Goal: Task Accomplishment & Management: Manage account settings

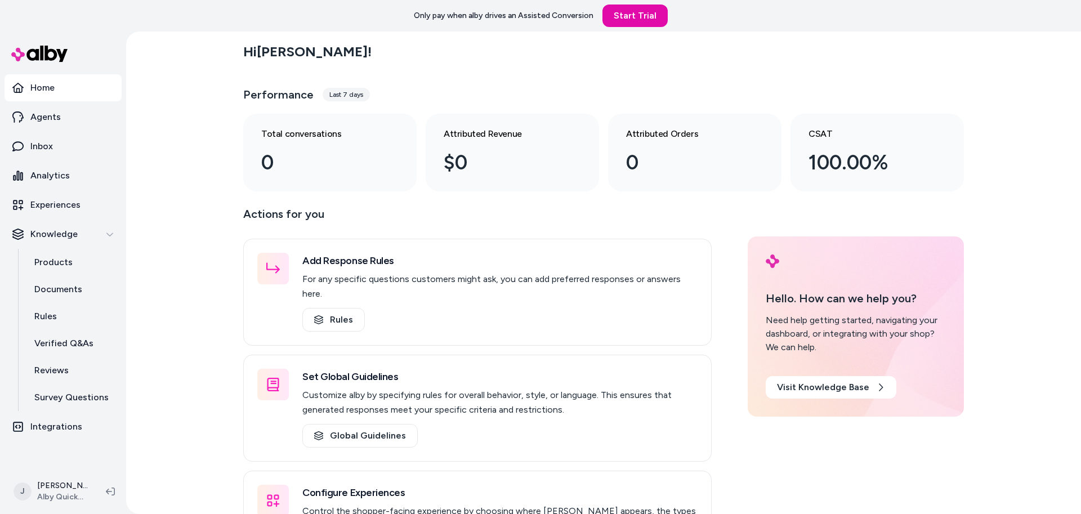
click at [211, 126] on div "Hi Jackie ! Performance Last 7 days Total conversations 0 Attributed Revenue $0…" at bounding box center [603, 273] width 955 height 482
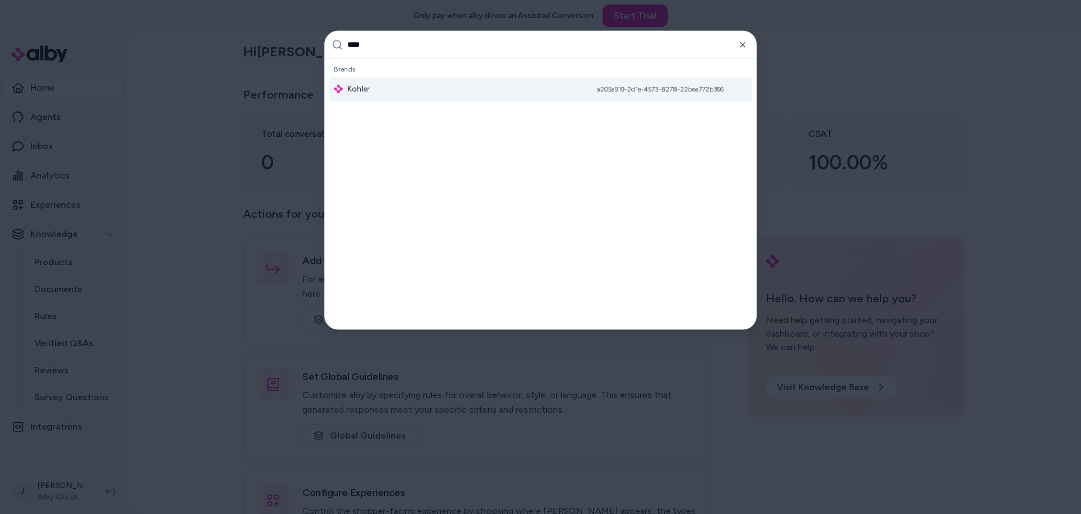
type input "****"
click at [361, 84] on span "Kohler" at bounding box center [358, 88] width 23 height 11
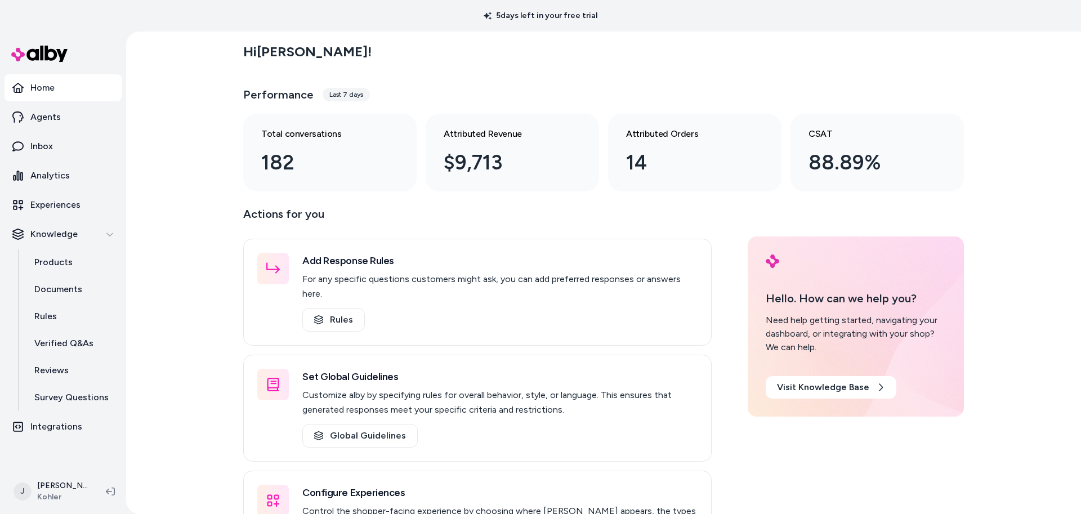
click at [134, 446] on div "Hi Jackie ! Performance Last 7 days Total conversations 182 Attributed Revenue …" at bounding box center [603, 273] width 955 height 482
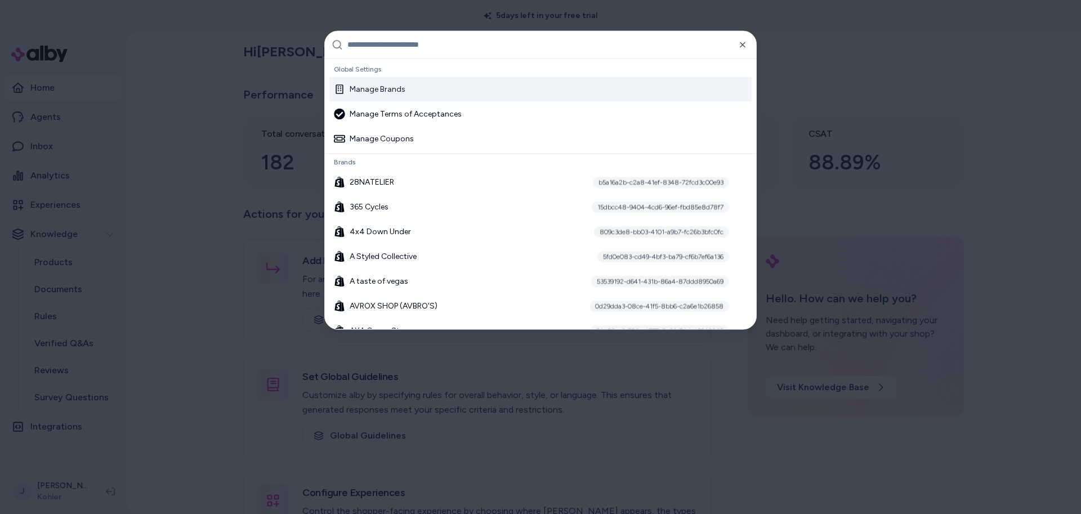
click at [386, 79] on div "Manage Brands" at bounding box center [540, 89] width 422 height 25
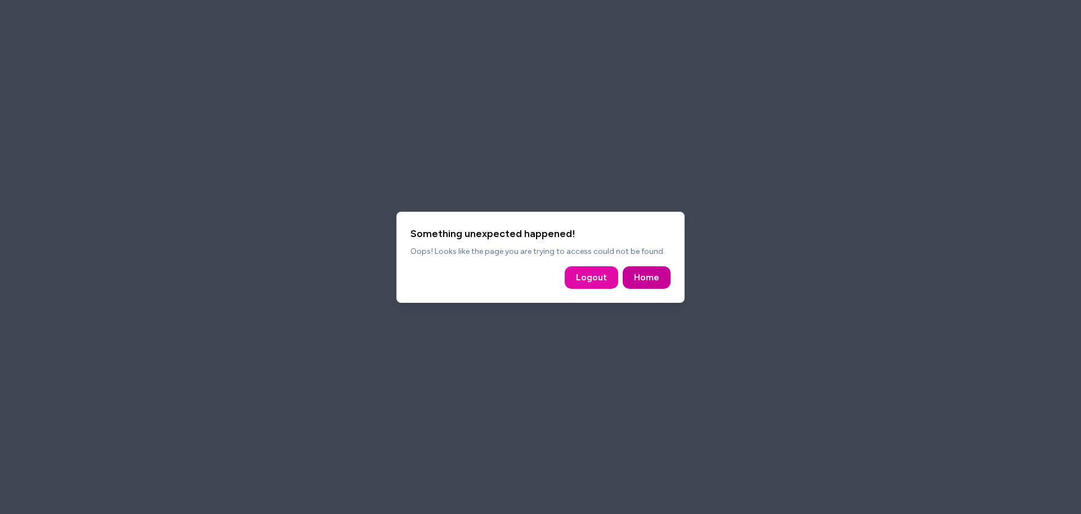
click at [646, 279] on link "Home" at bounding box center [646, 278] width 25 height 14
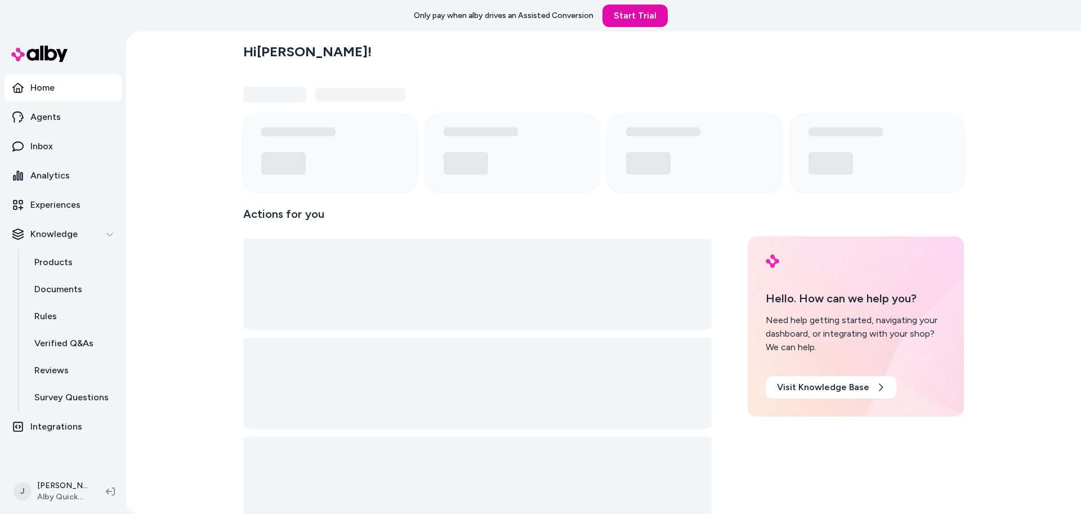
click at [174, 117] on div "Hi Jackie ! Actions for you Hello. How can we help you? Need help getting start…" at bounding box center [603, 273] width 955 height 482
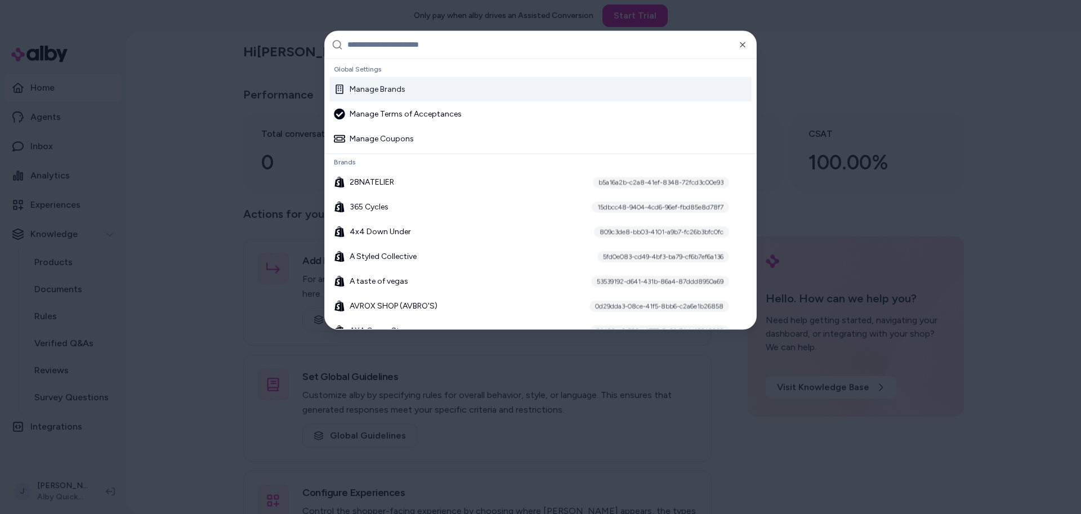
click at [384, 95] on div "Manage Brands" at bounding box center [540, 89] width 422 height 25
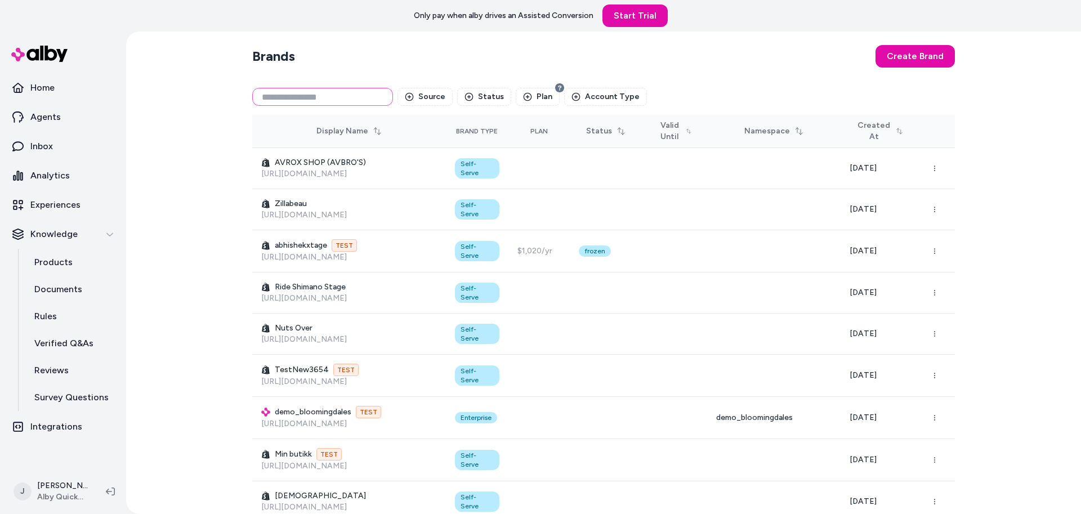
click at [290, 102] on input at bounding box center [322, 97] width 141 height 18
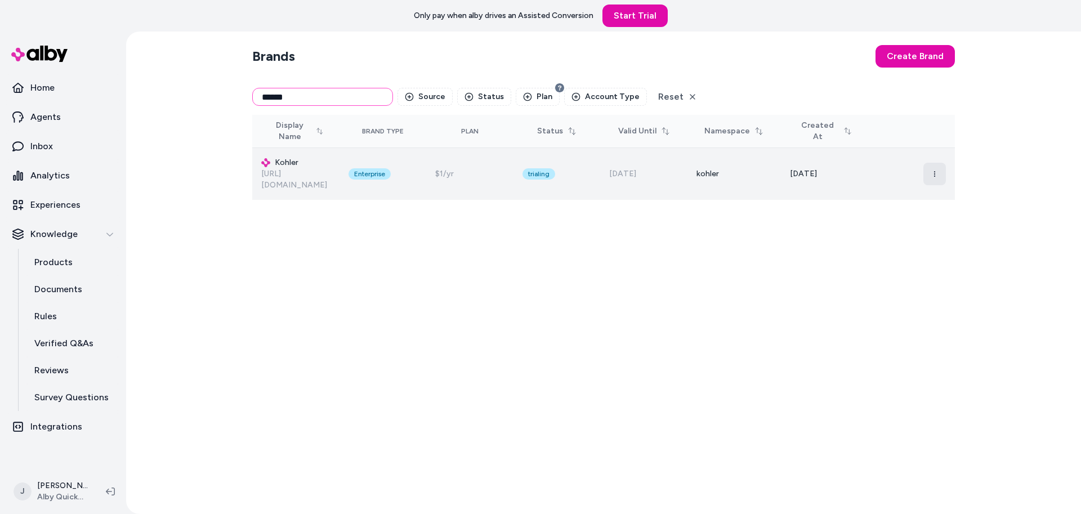
type input "******"
click at [934, 171] on icon "button" at bounding box center [934, 174] width 7 height 7
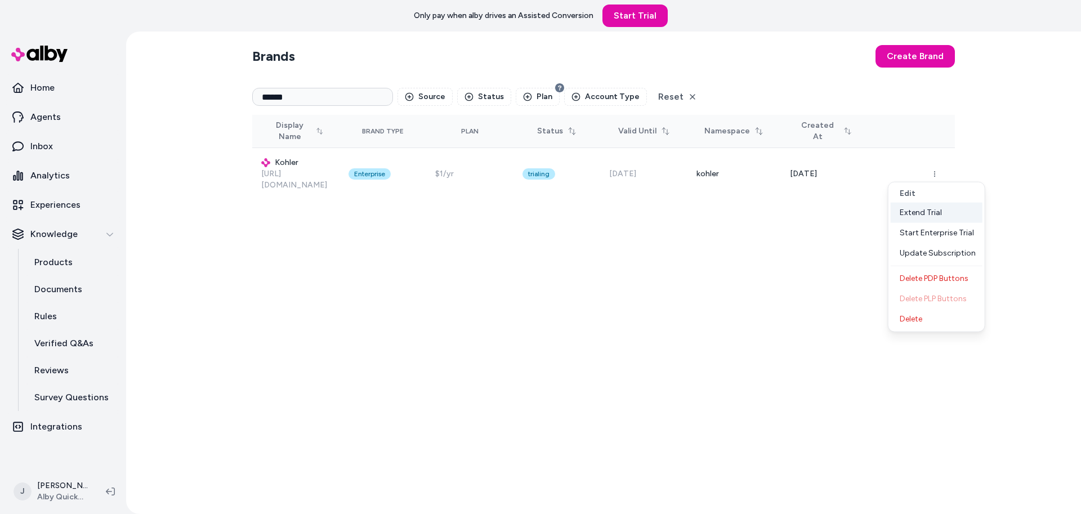
click at [922, 207] on div "Extend Trial" at bounding box center [936, 213] width 92 height 20
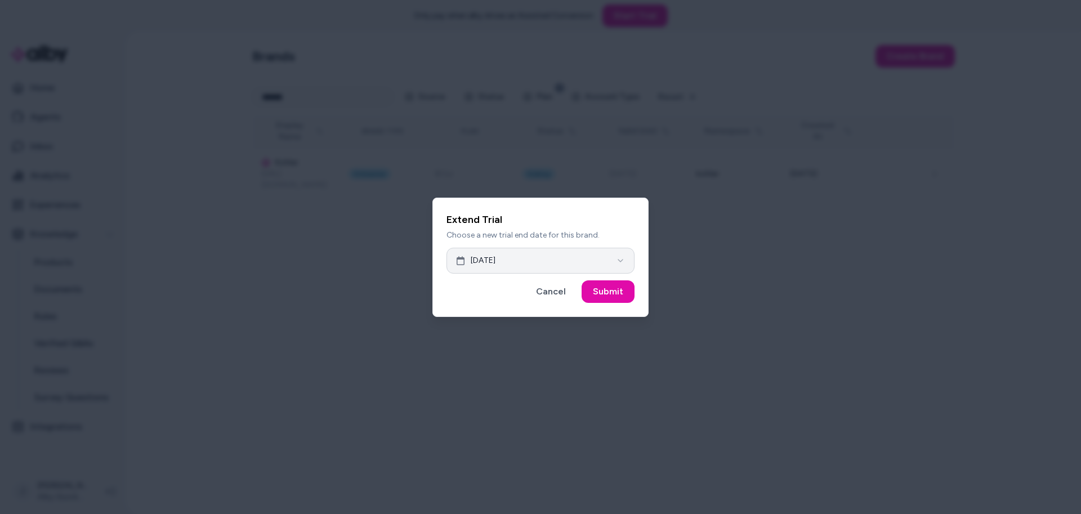
click at [519, 261] on button "Sep 24, 2025" at bounding box center [540, 261] width 188 height 26
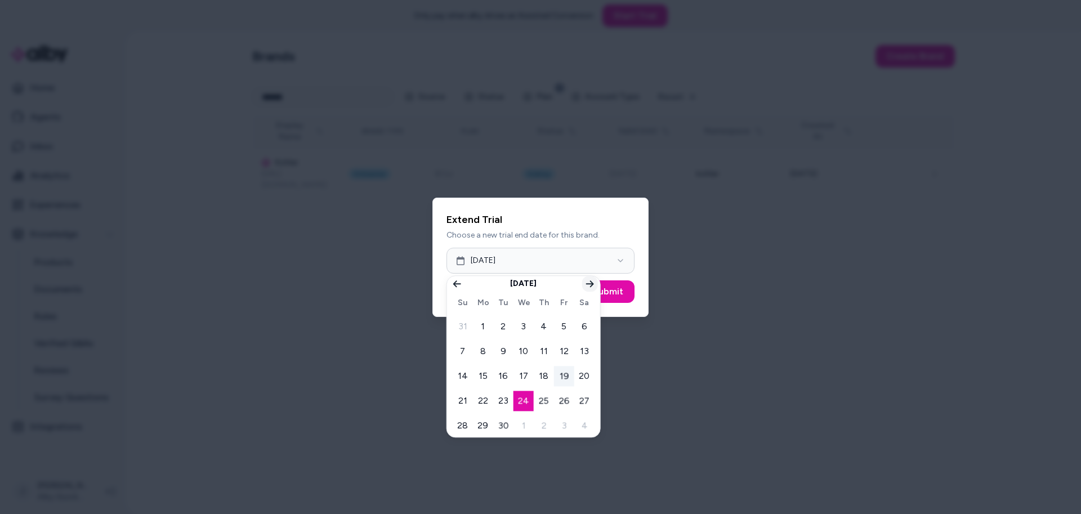
click at [595, 283] on button "Go to next month" at bounding box center [590, 284] width 16 height 16
click at [592, 284] on icon "Go to next month" at bounding box center [590, 283] width 8 height 7
click at [561, 375] on button "14" at bounding box center [564, 376] width 20 height 20
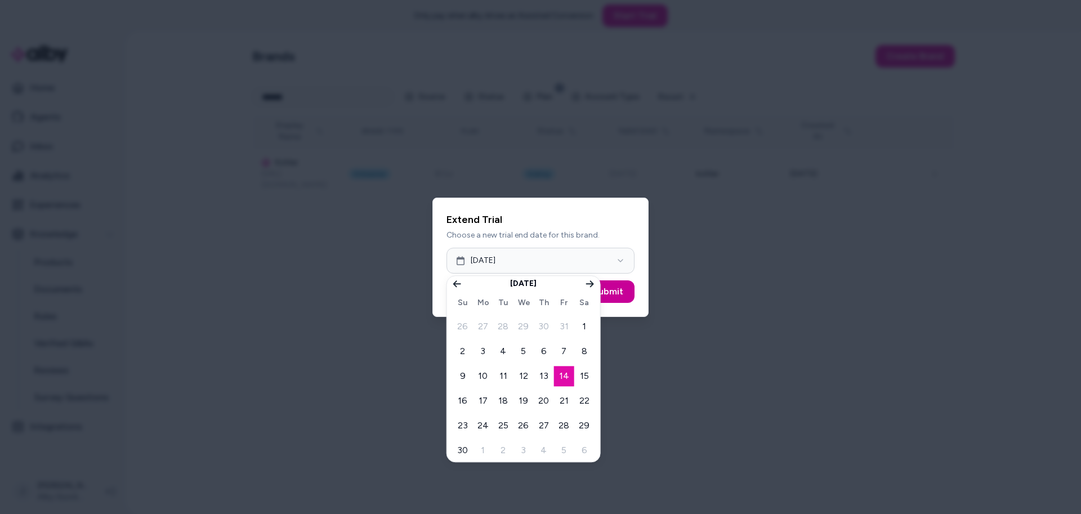
click at [623, 289] on button "Submit" at bounding box center [607, 291] width 53 height 23
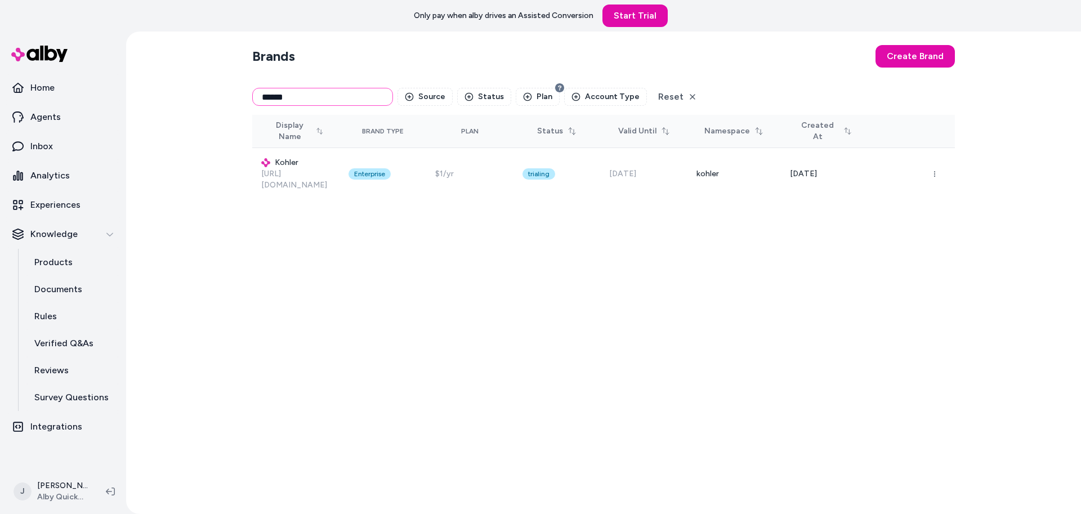
click at [321, 98] on input "******" at bounding box center [322, 97] width 141 height 18
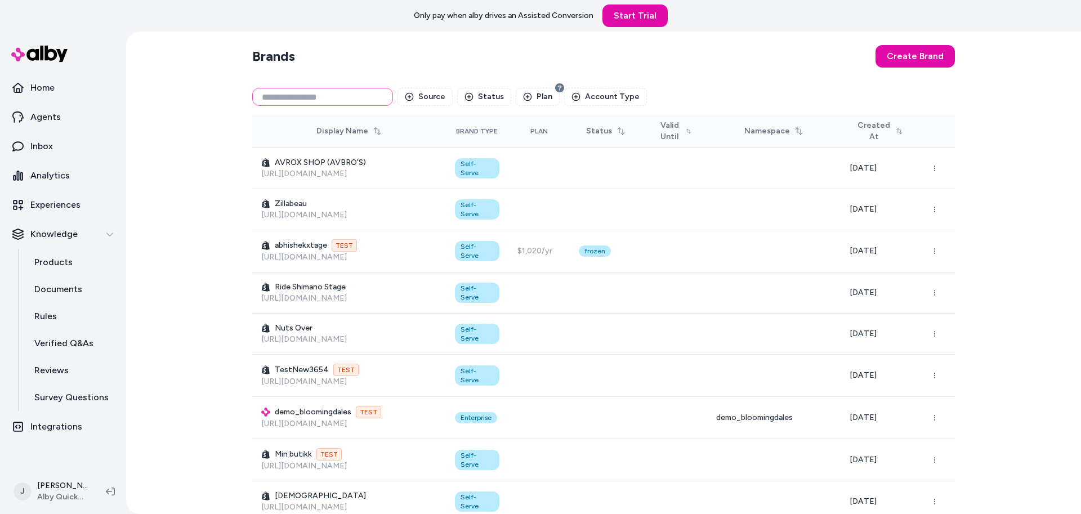
click at [321, 98] on input at bounding box center [322, 97] width 141 height 18
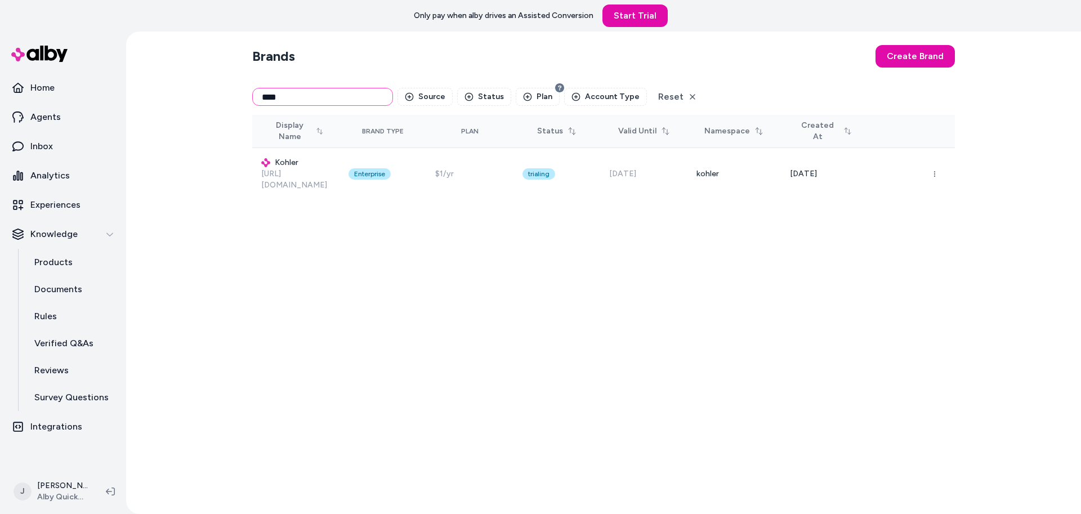
type input "****"
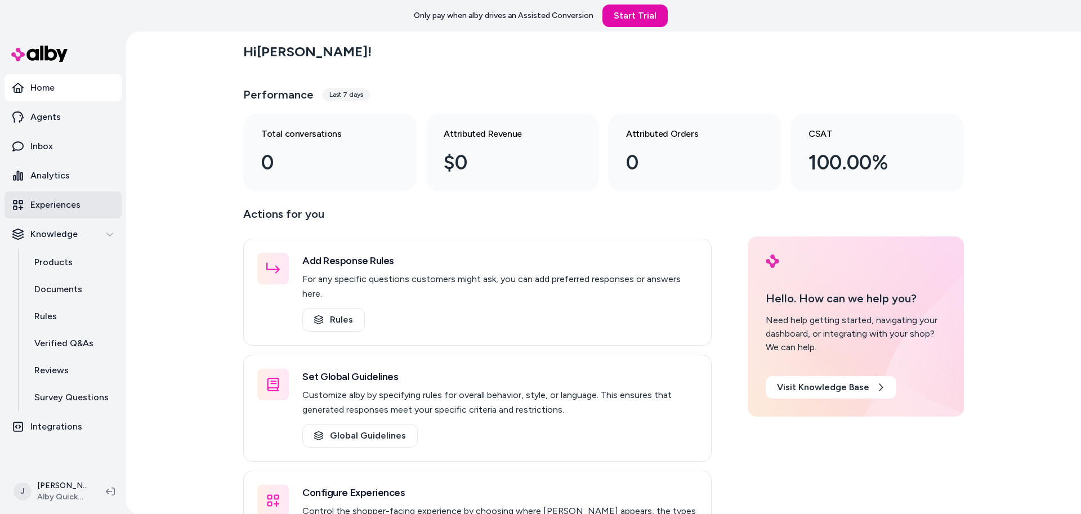
click at [72, 210] on p "Experiences" at bounding box center [55, 205] width 50 height 14
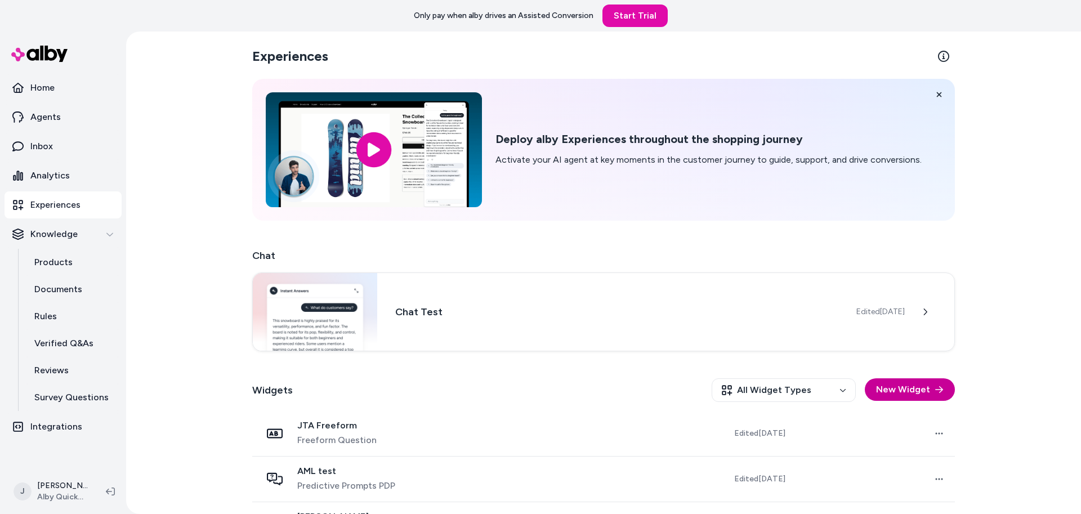
click at [888, 391] on button "New Widget" at bounding box center [909, 389] width 90 height 23
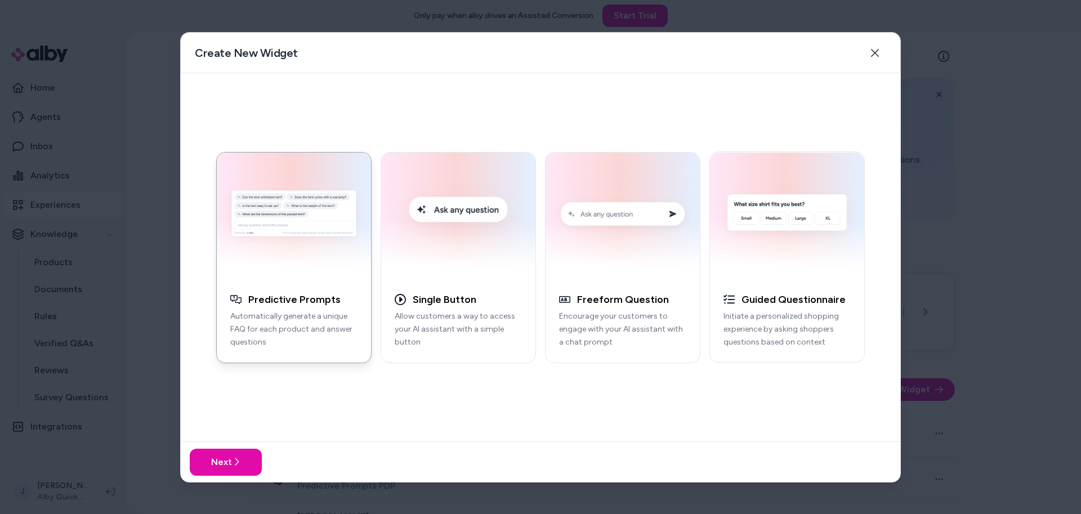
click at [947, 265] on div at bounding box center [540, 257] width 1081 height 514
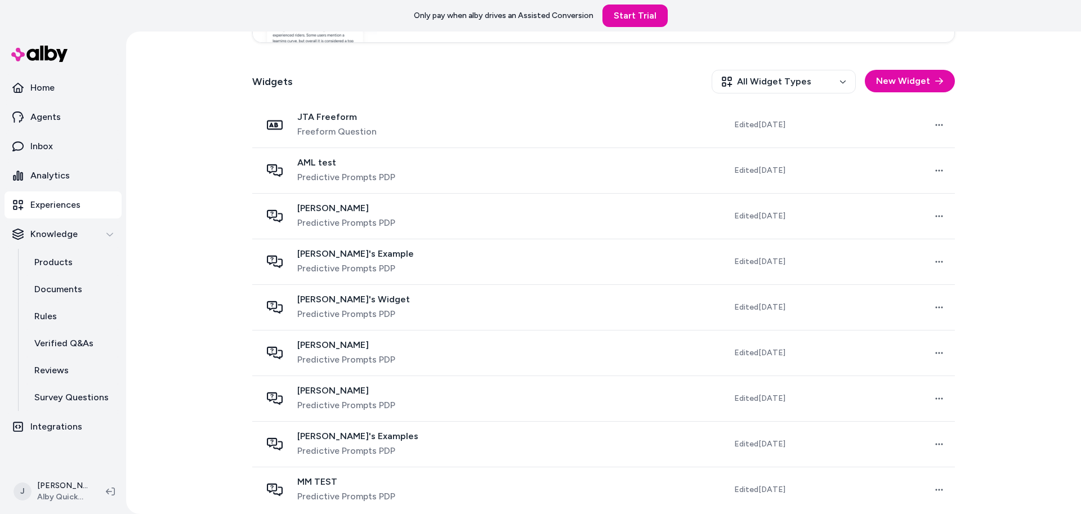
scroll to position [313, 0]
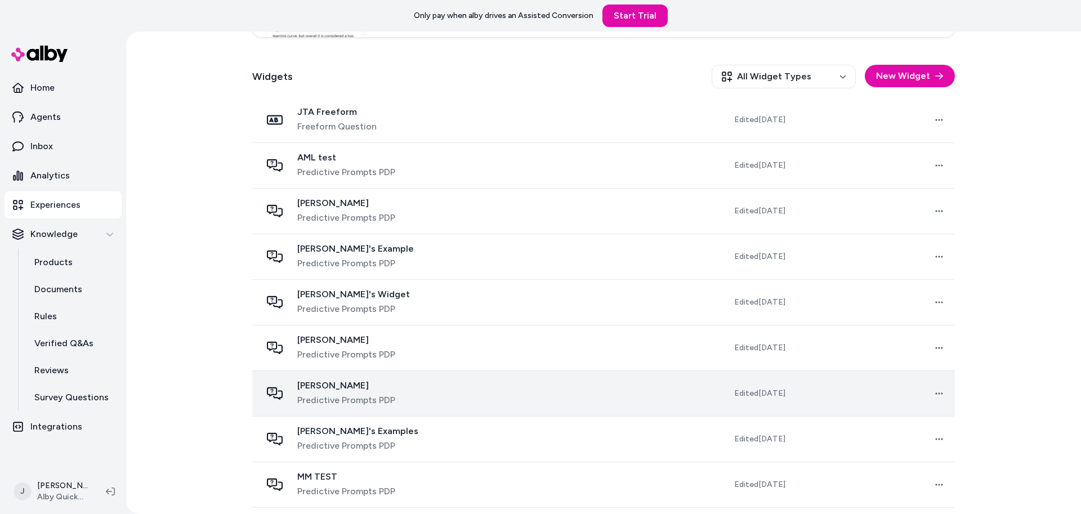
click at [389, 395] on span "Predictive Prompts PDP" at bounding box center [346, 400] width 98 height 14
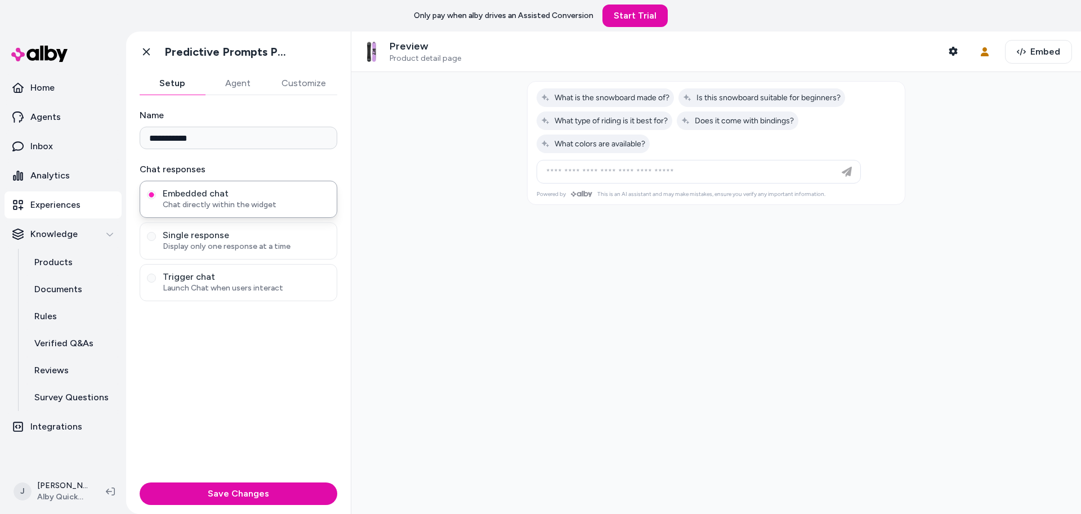
click at [234, 77] on button "Agent" at bounding box center [237, 83] width 65 height 23
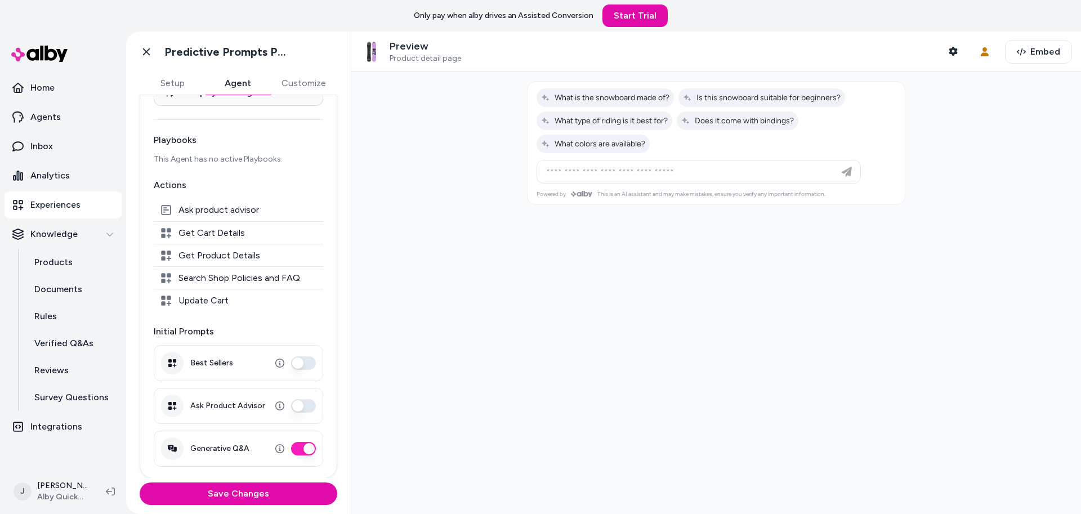
scroll to position [3, 0]
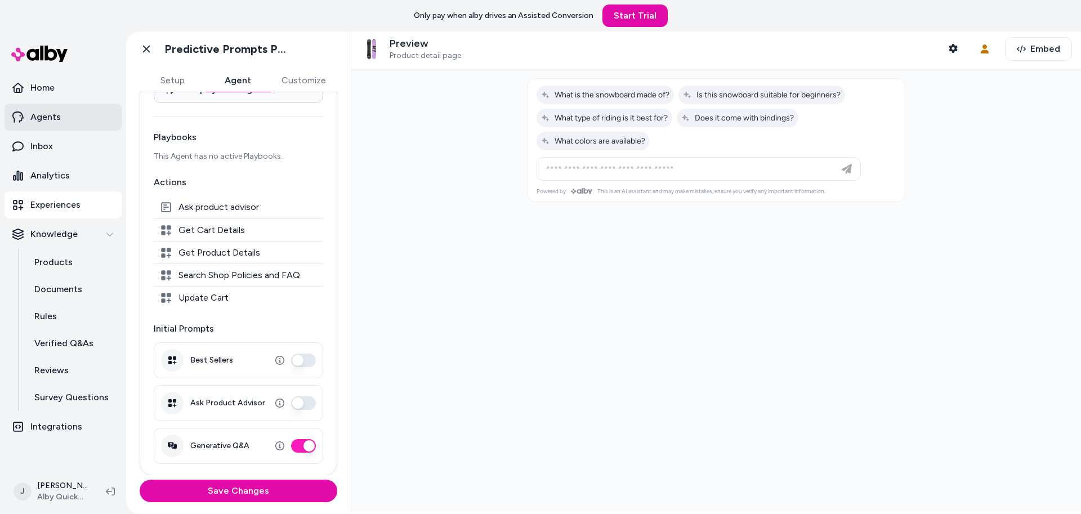
click at [64, 115] on link "Agents" at bounding box center [63, 117] width 117 height 27
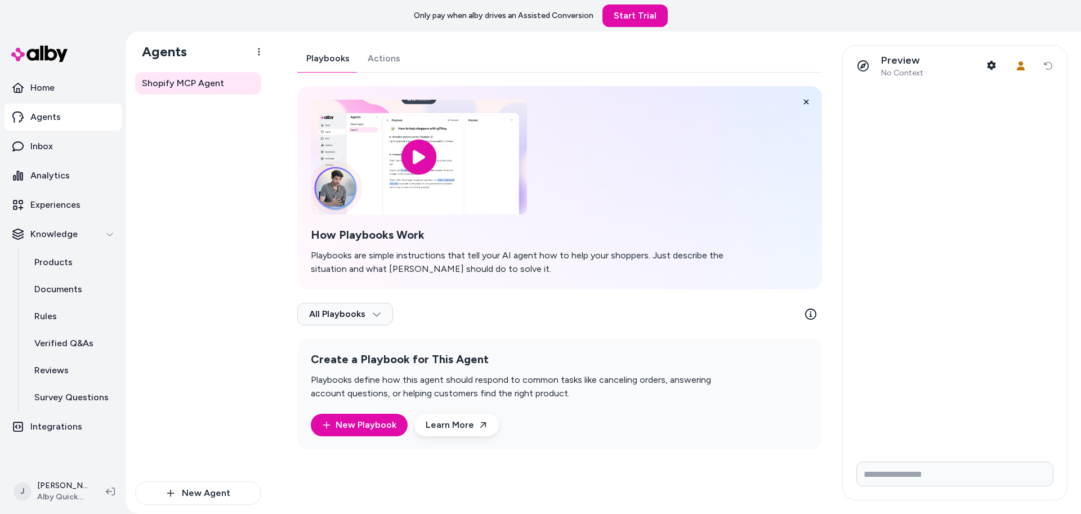
click at [389, 61] on link "Actions" at bounding box center [384, 58] width 51 height 27
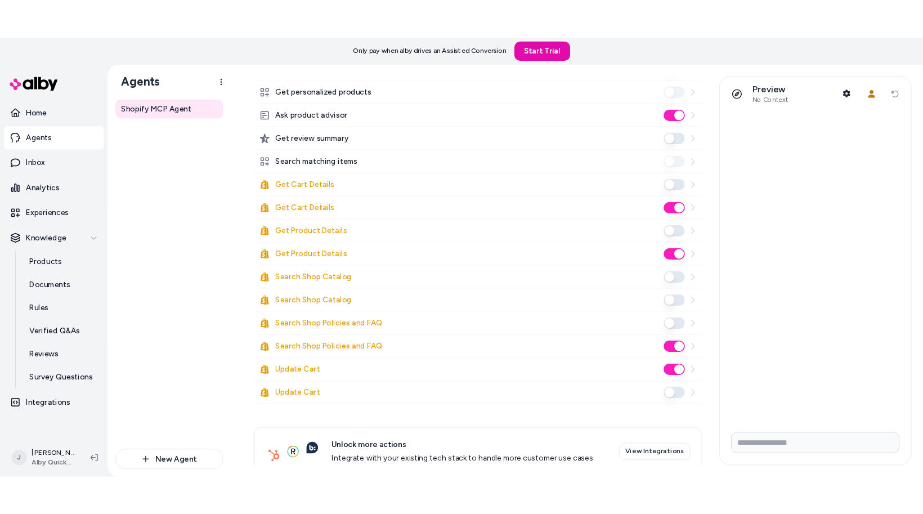
scroll to position [355, 0]
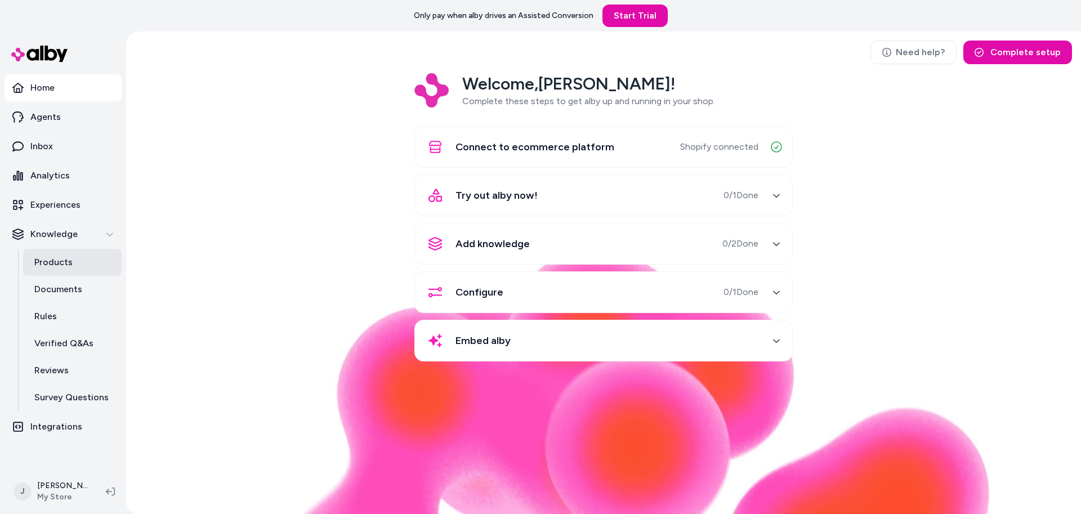
click at [61, 256] on p "Products" at bounding box center [53, 263] width 38 height 14
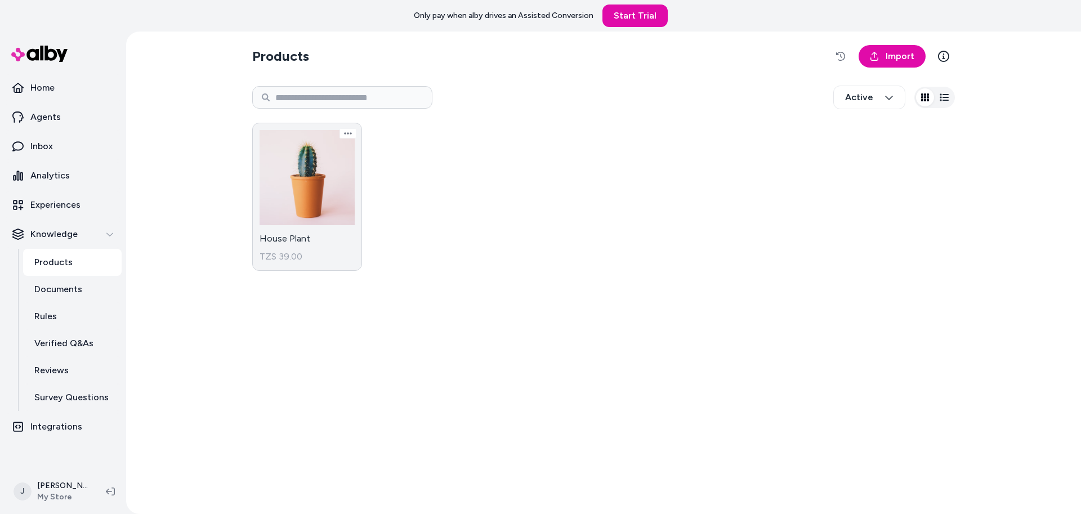
click at [310, 183] on link "House Plant TZS 39.00" at bounding box center [307, 197] width 110 height 148
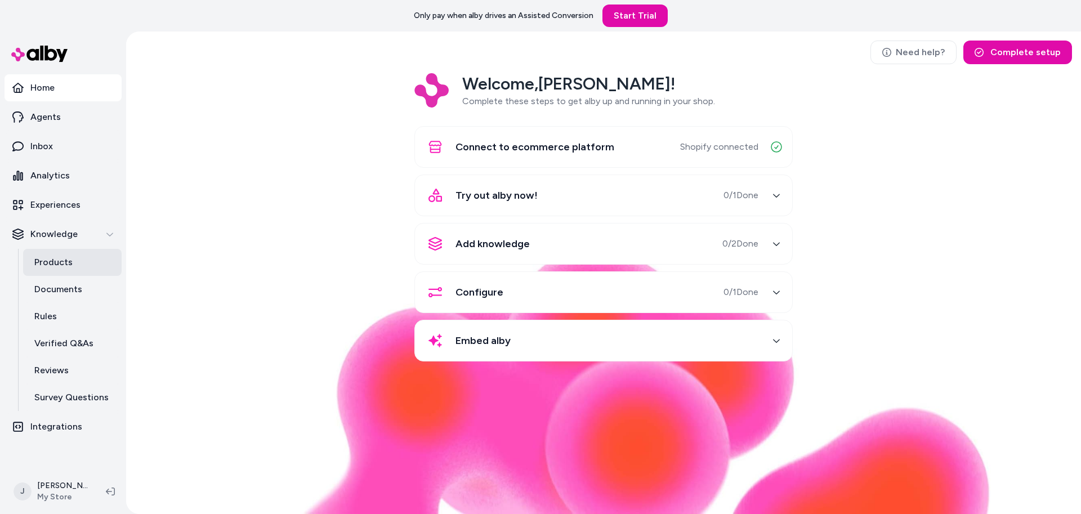
click at [78, 264] on link "Products" at bounding box center [72, 262] width 98 height 27
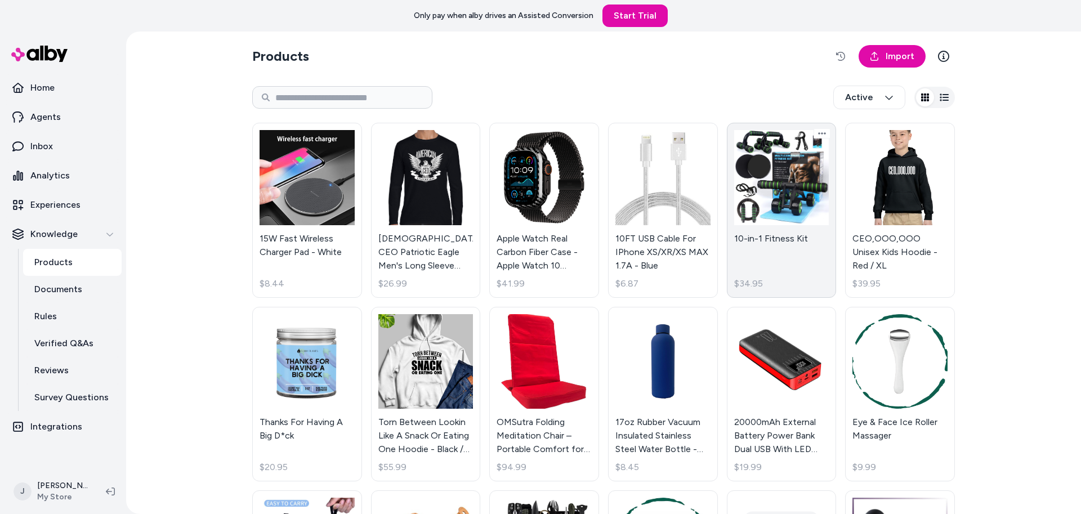
click at [799, 160] on link "10-in-1 Fitness Kit $34.95" at bounding box center [782, 210] width 110 height 175
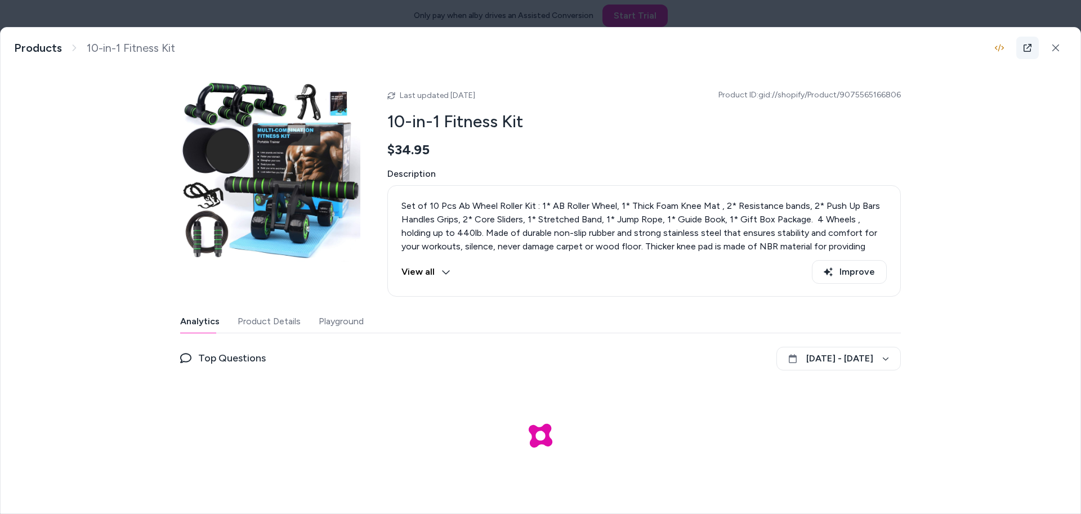
click at [1026, 46] on icon at bounding box center [1027, 47] width 9 height 9
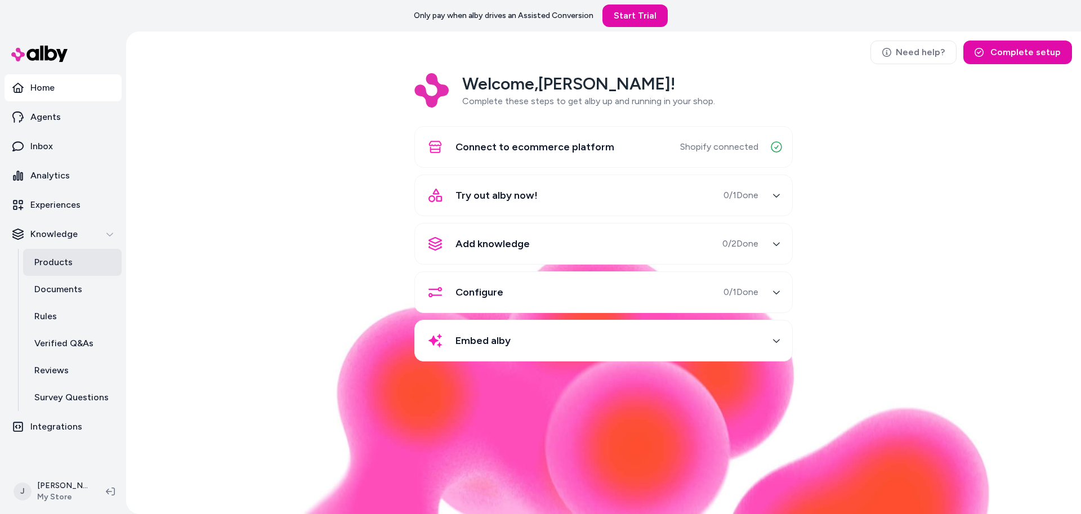
click at [37, 267] on p "Products" at bounding box center [53, 263] width 38 height 14
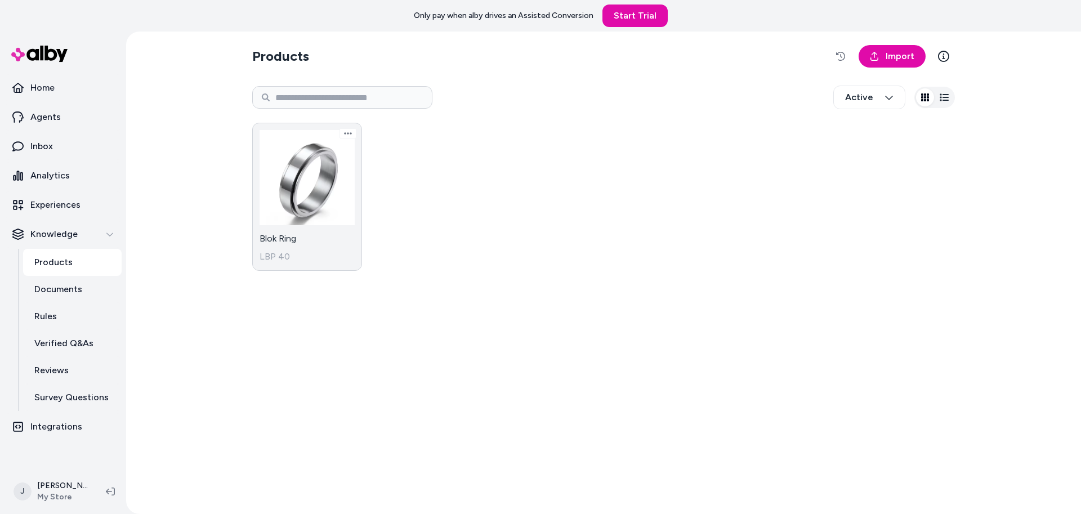
click at [321, 190] on link "Blok Ring LBP 40" at bounding box center [307, 197] width 110 height 148
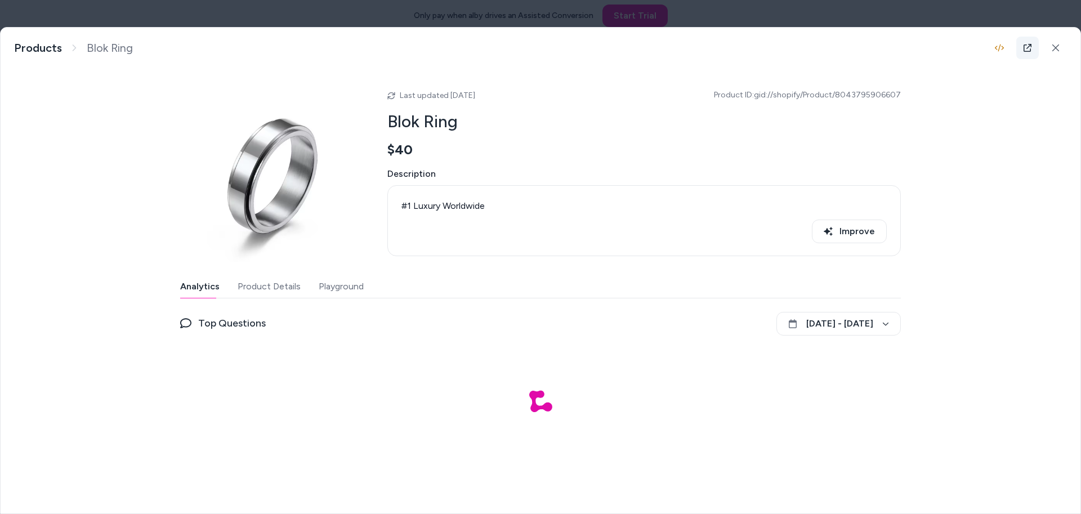
click at [1021, 57] on link at bounding box center [1027, 48] width 23 height 23
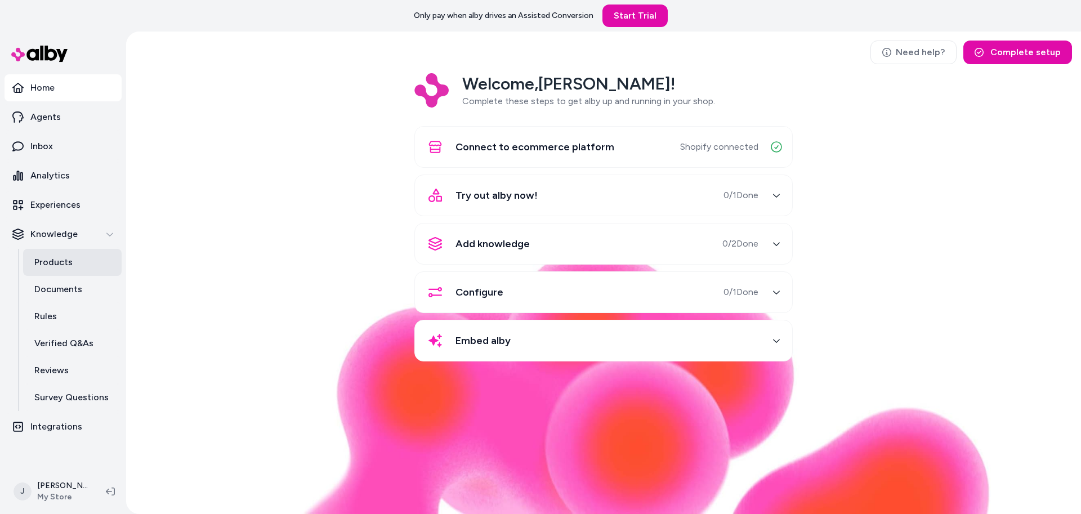
click at [30, 262] on link "Products" at bounding box center [72, 262] width 98 height 27
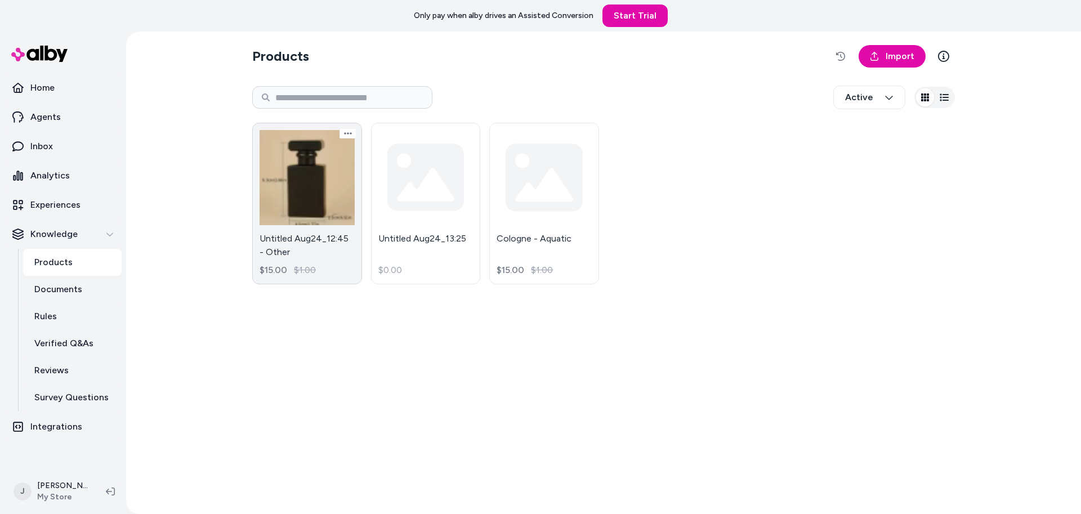
click at [316, 184] on link "Untitled Aug24_12:45 - Other $15.00 $1.00" at bounding box center [307, 204] width 110 height 162
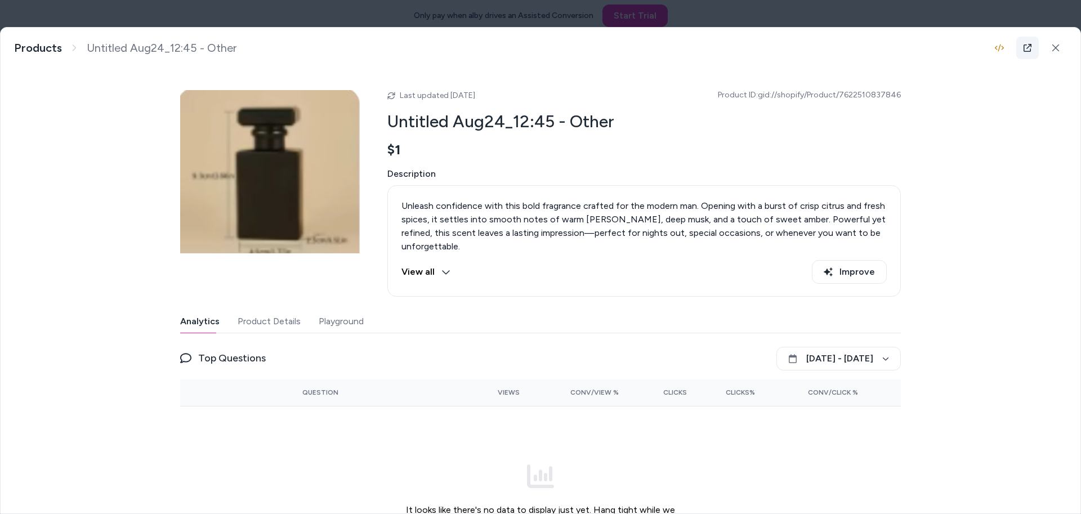
click at [1026, 51] on icon at bounding box center [1027, 48] width 8 height 8
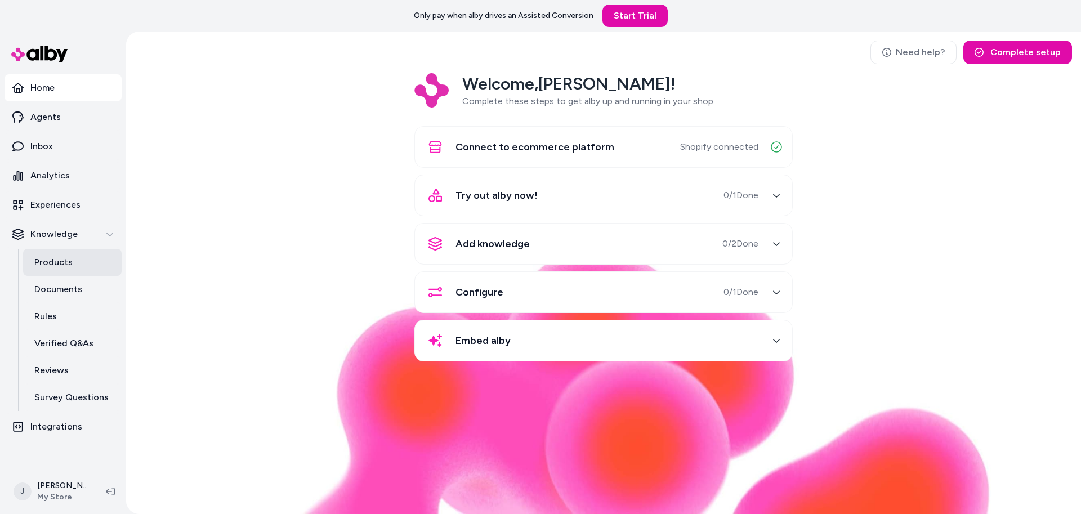
click at [68, 265] on p "Products" at bounding box center [53, 263] width 38 height 14
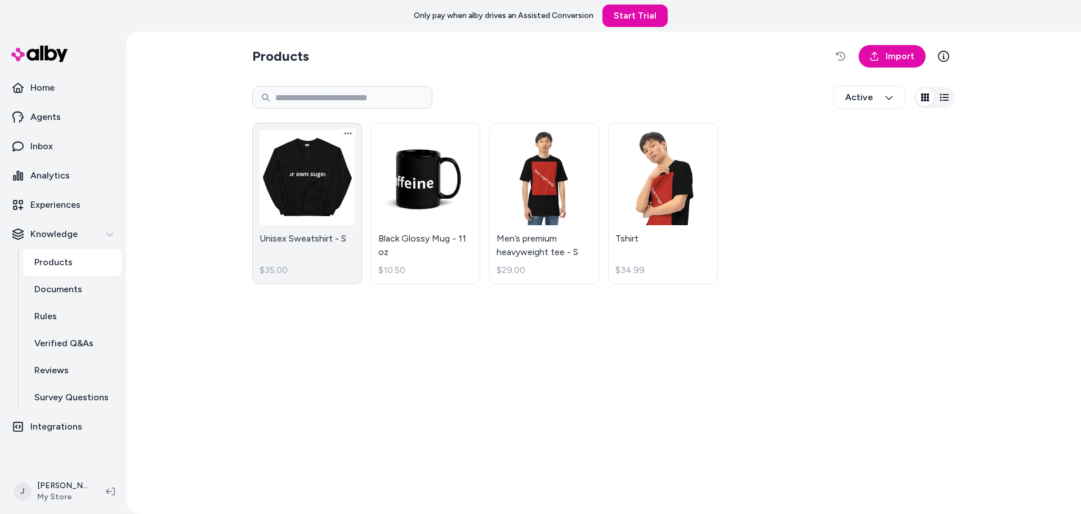
click at [325, 194] on link "Unisex Sweatshirt - S $35.00" at bounding box center [307, 204] width 110 height 162
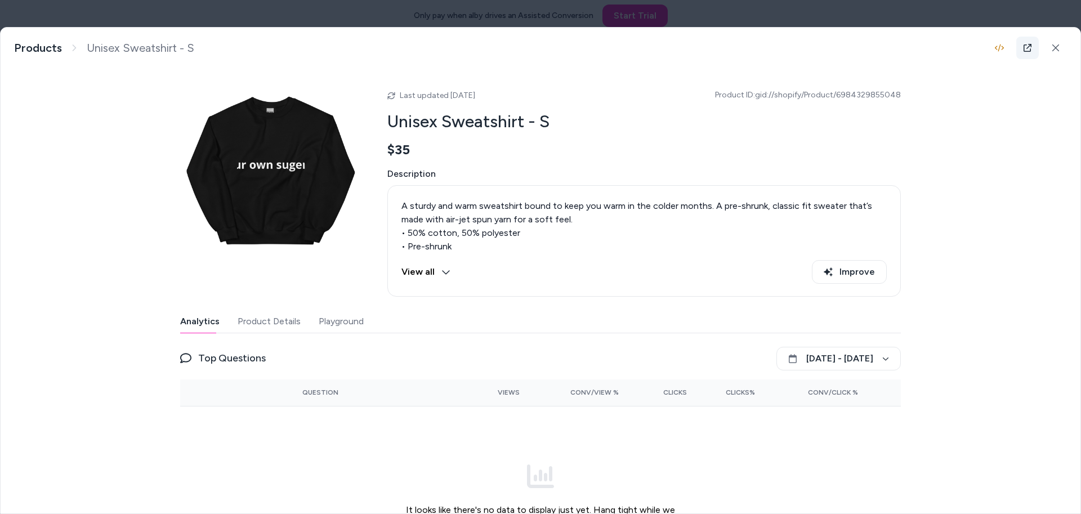
click at [1032, 44] on link at bounding box center [1027, 48] width 23 height 23
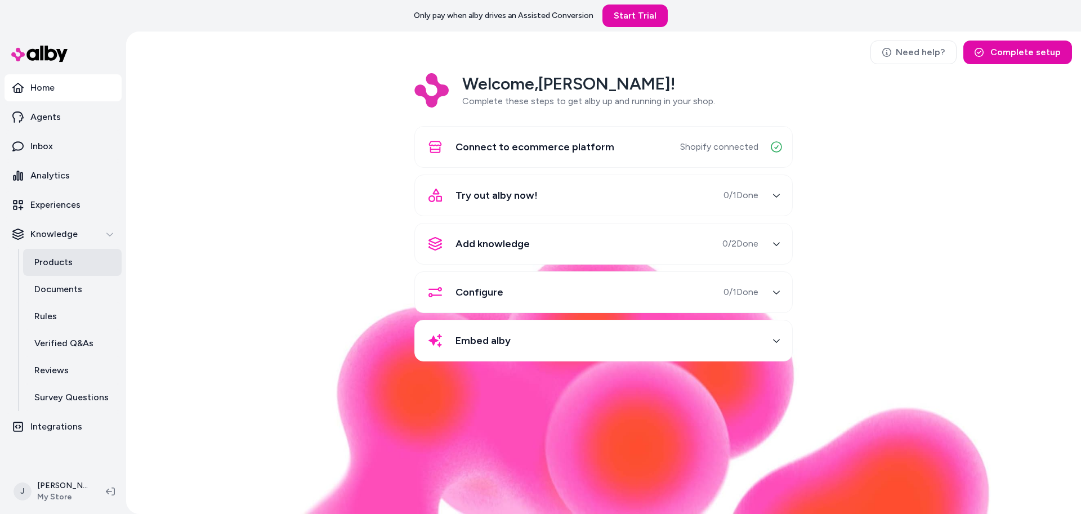
click at [49, 256] on p "Products" at bounding box center [53, 263] width 38 height 14
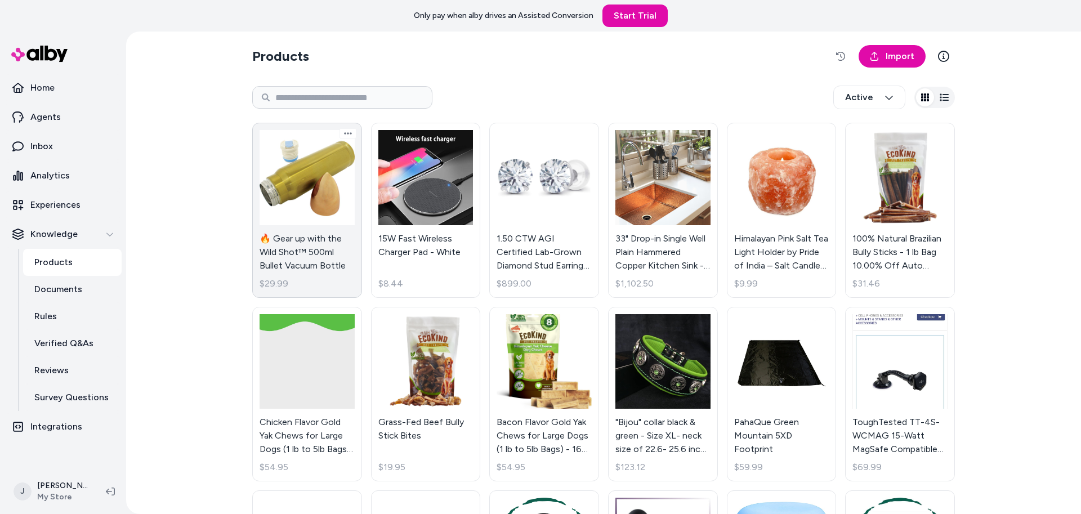
click at [322, 185] on link "🔥 Gear up with the Wild Shot™ 500ml Bullet Vacuum Bottle $29.99" at bounding box center [307, 210] width 110 height 175
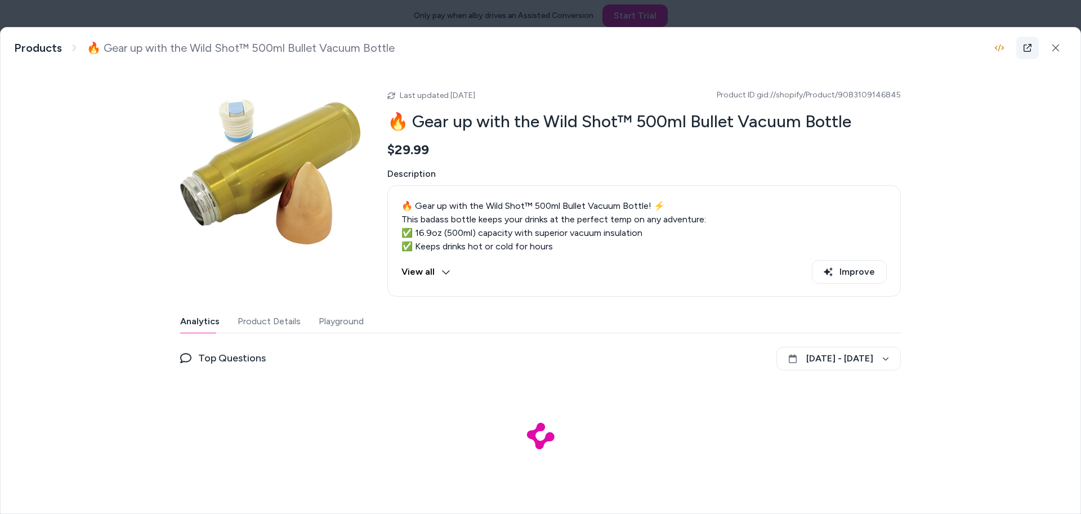
click at [1028, 44] on icon at bounding box center [1027, 47] width 9 height 9
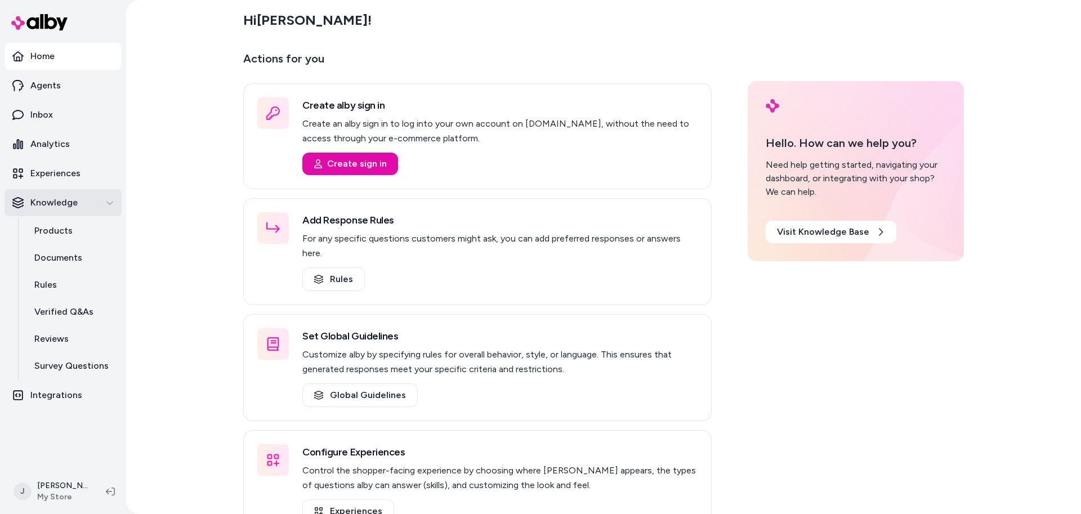
click at [56, 213] on button "Knowledge" at bounding box center [63, 202] width 117 height 27
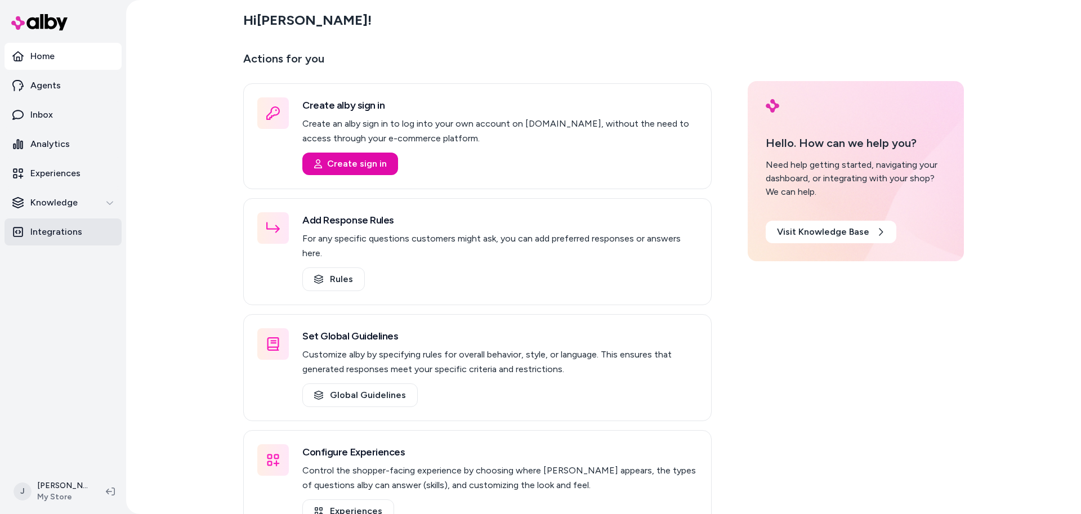
click at [54, 238] on p "Integrations" at bounding box center [56, 232] width 52 height 14
click at [56, 207] on p "Knowledge" at bounding box center [53, 203] width 47 height 14
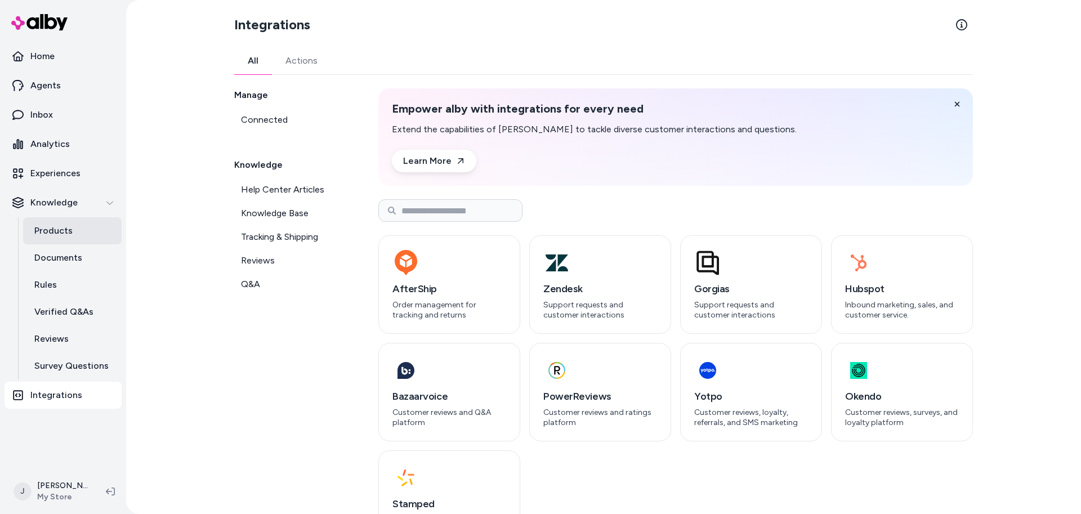
click at [56, 238] on link "Products" at bounding box center [72, 230] width 98 height 27
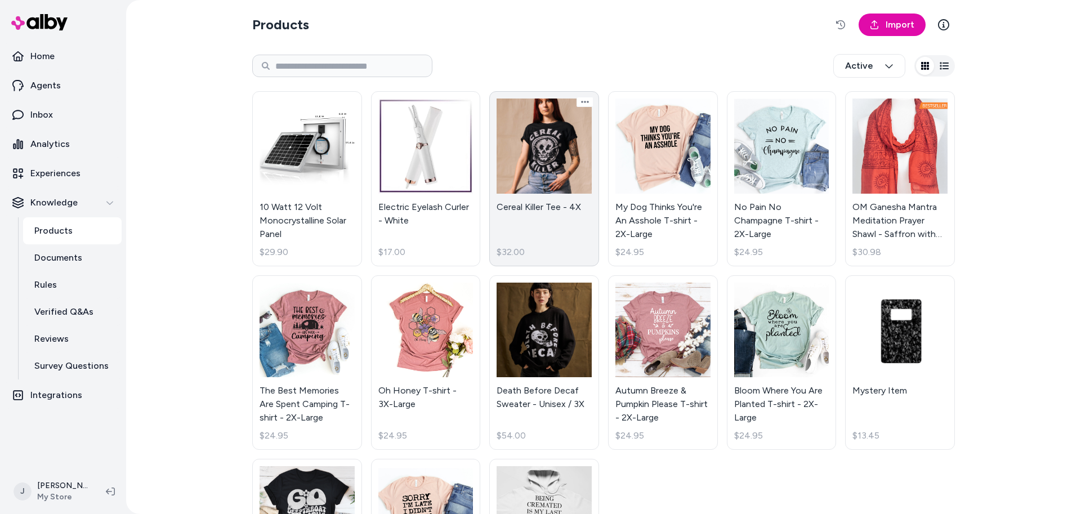
click at [586, 181] on link "Cereal Killer Tee - 4X $32.00" at bounding box center [544, 178] width 110 height 175
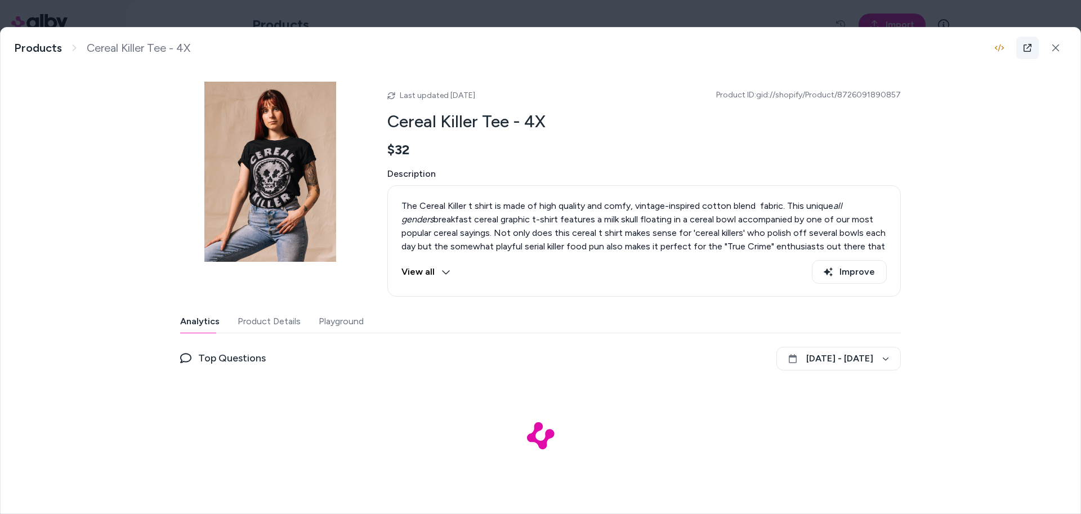
click at [1026, 50] on icon at bounding box center [1027, 47] width 9 height 9
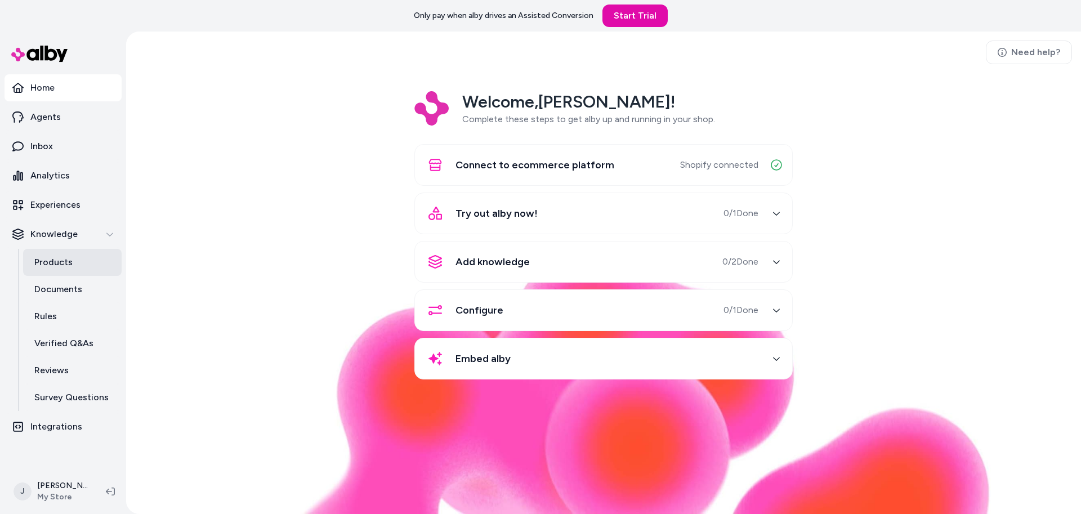
click at [40, 256] on p "Products" at bounding box center [53, 263] width 38 height 14
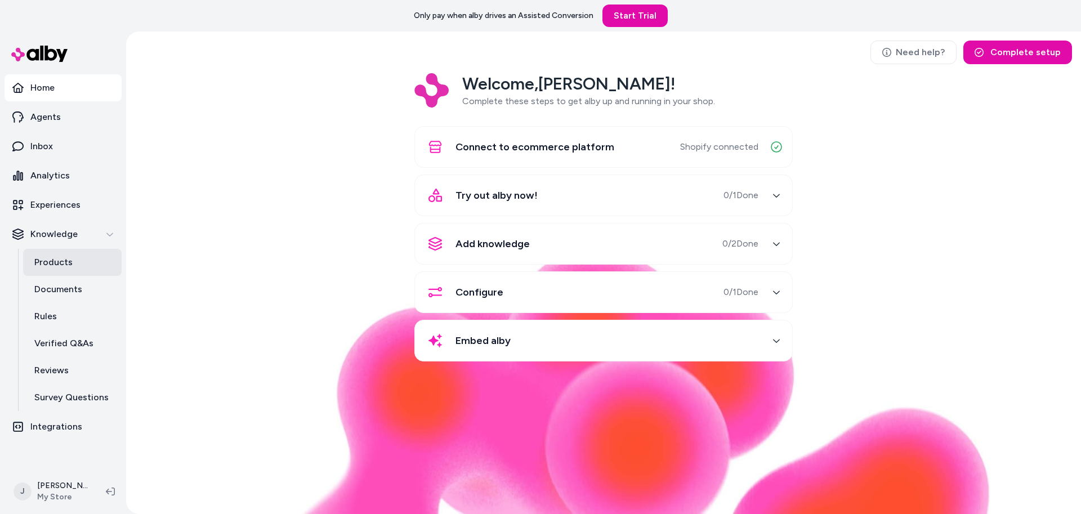
click at [53, 271] on link "Products" at bounding box center [72, 262] width 98 height 27
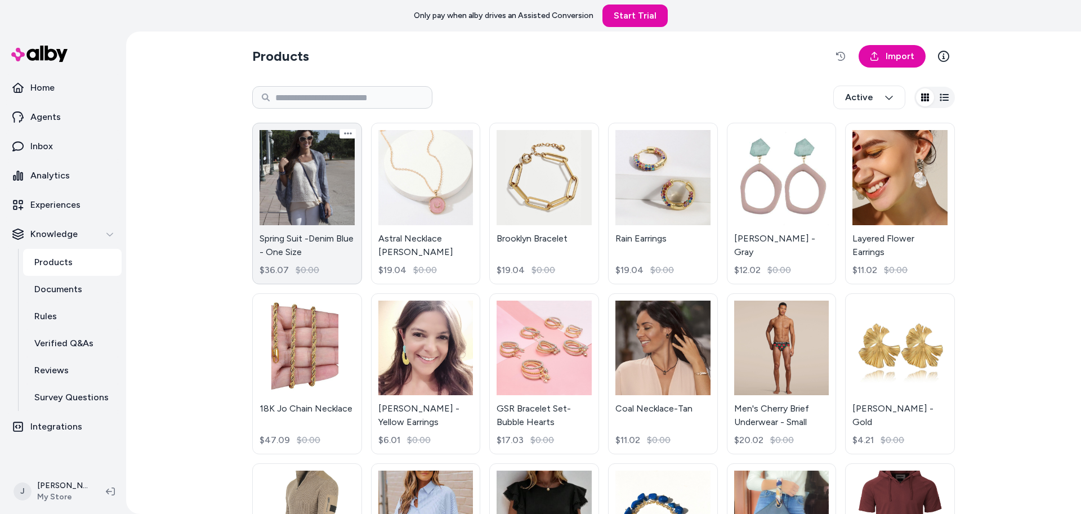
click at [325, 187] on link "Spring Suit -Denim Blue - One Size $36.07 $0.00" at bounding box center [307, 204] width 110 height 162
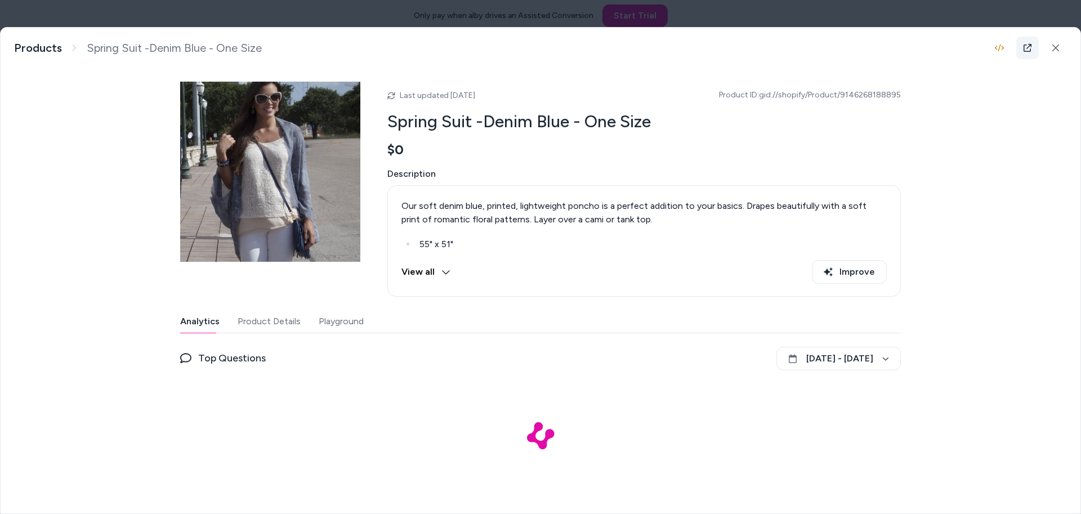
click at [1035, 51] on link at bounding box center [1027, 48] width 23 height 23
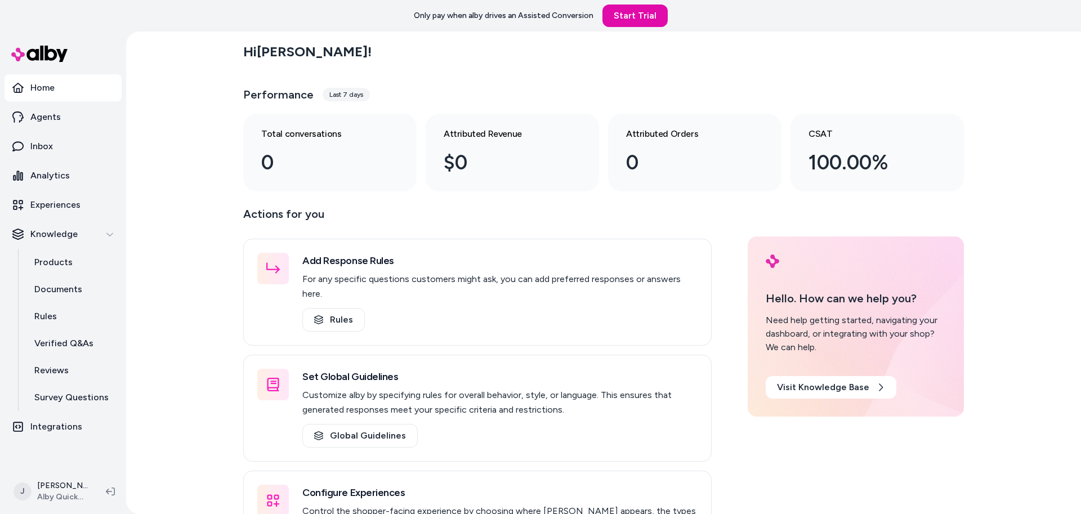
click at [163, 138] on div "Hi [PERSON_NAME] ! Performance Last 7 days Total conversations 0 Attributed Rev…" at bounding box center [603, 273] width 955 height 482
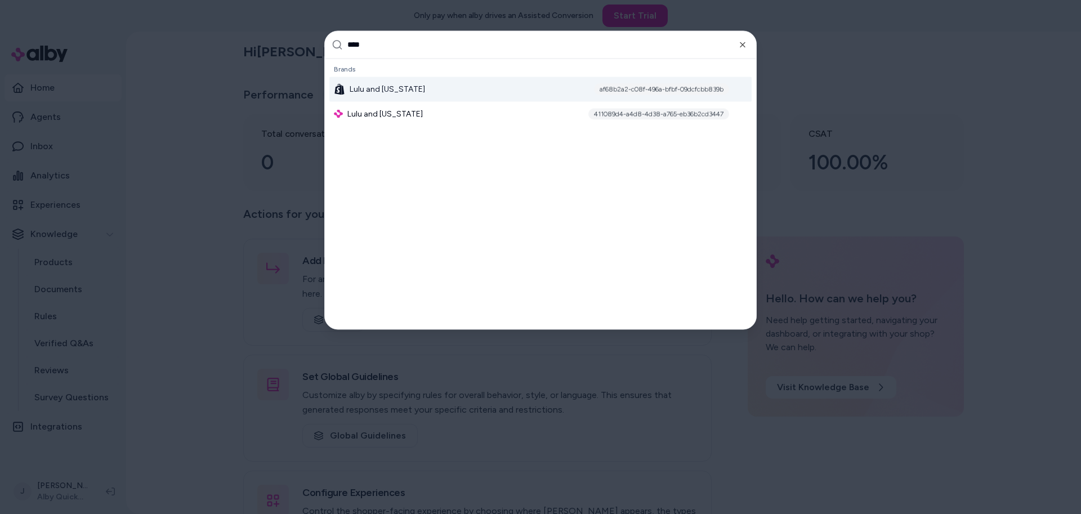
type input "****"
click at [459, 91] on div "Lulu and [US_STATE] af68b2a2-c08f-496a-bfbf-09dcfcbb839b" at bounding box center [540, 89] width 422 height 25
